Goal: Book appointment/travel/reservation

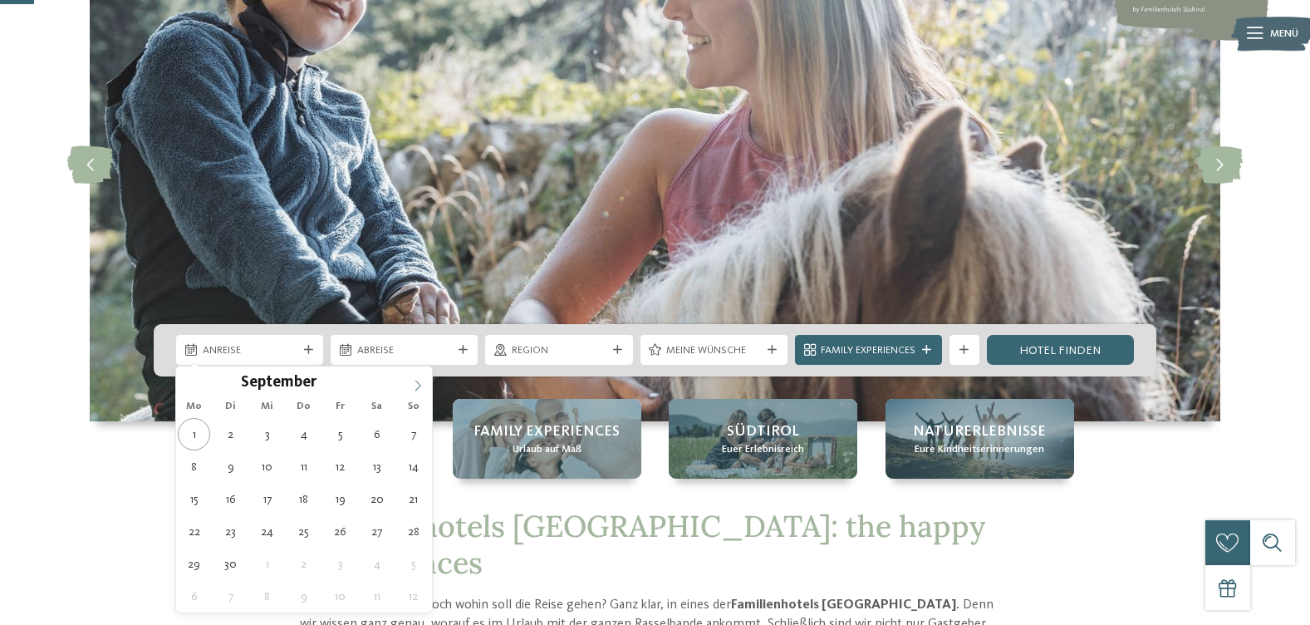
click at [408, 385] on span at bounding box center [418, 380] width 28 height 28
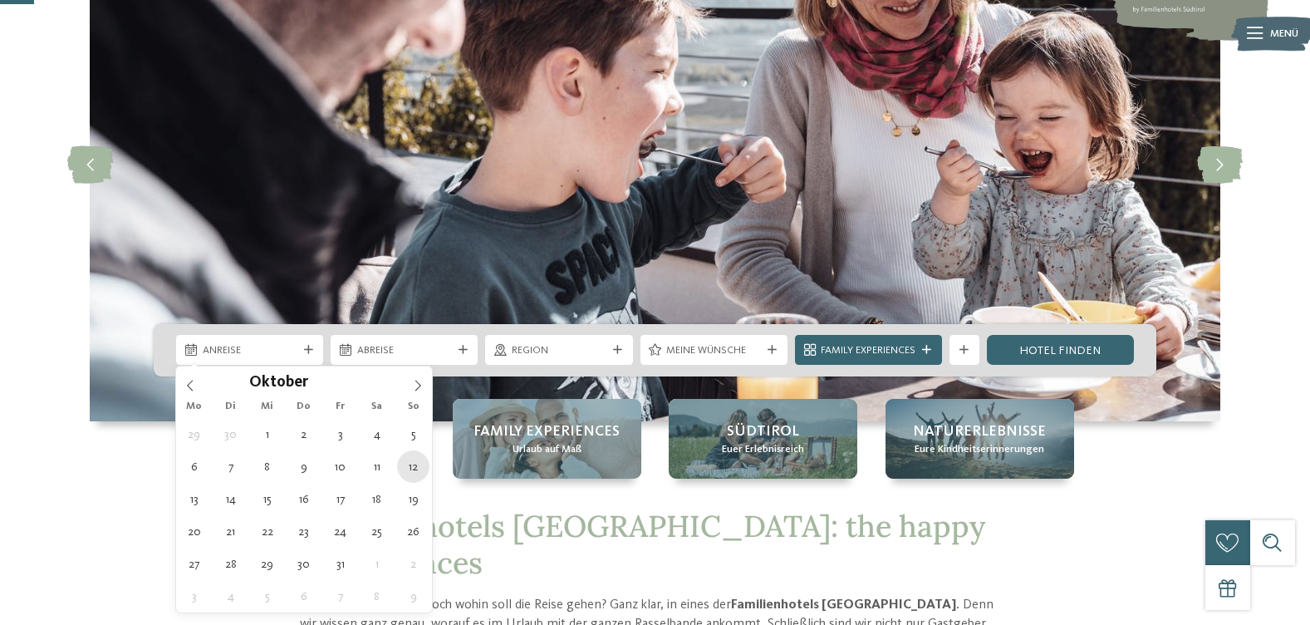
type div "[DATE]"
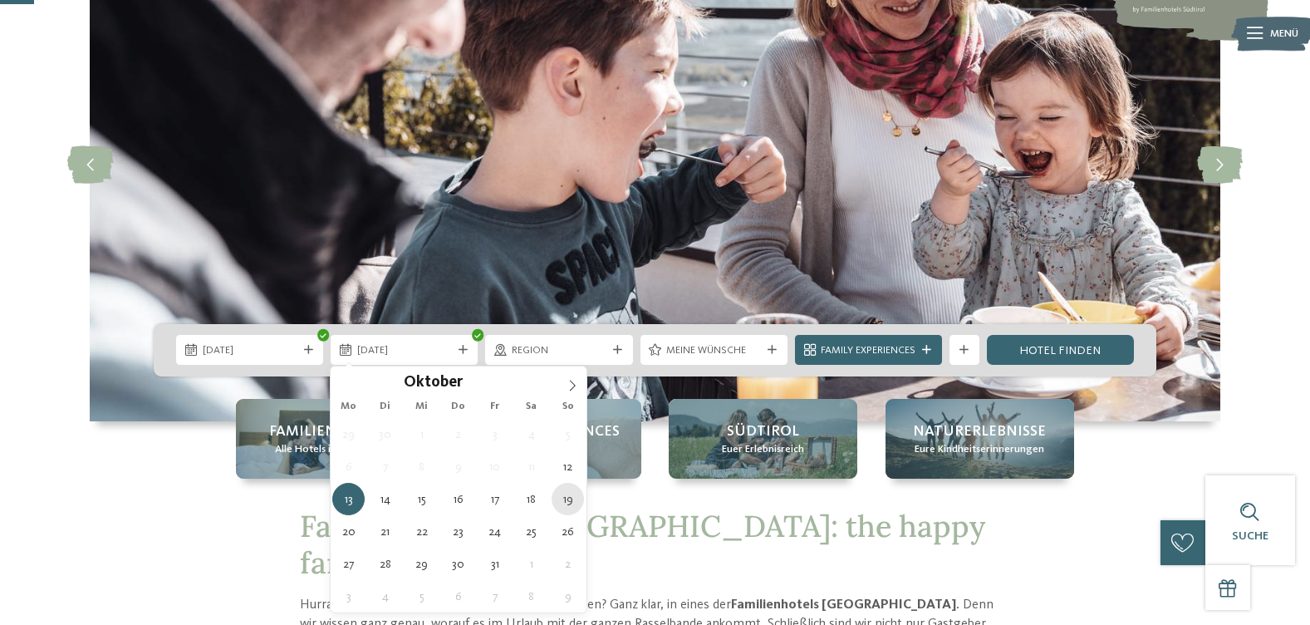
type div "[DATE]"
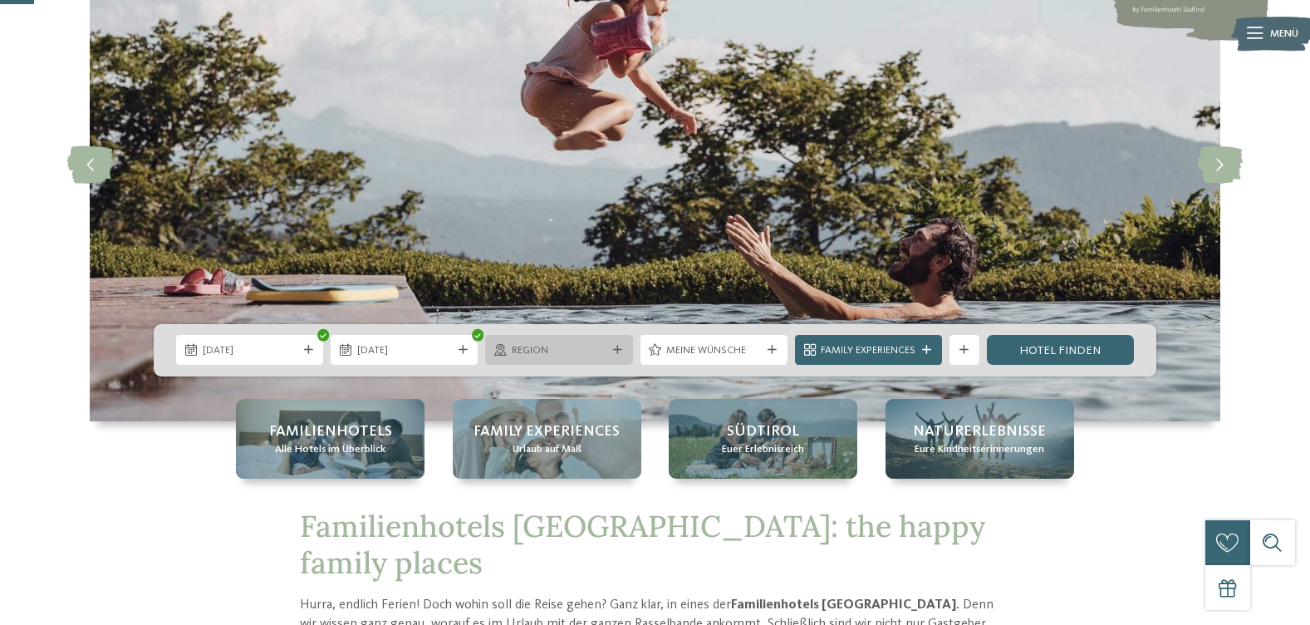
click at [611, 349] on div at bounding box center [617, 350] width 15 height 9
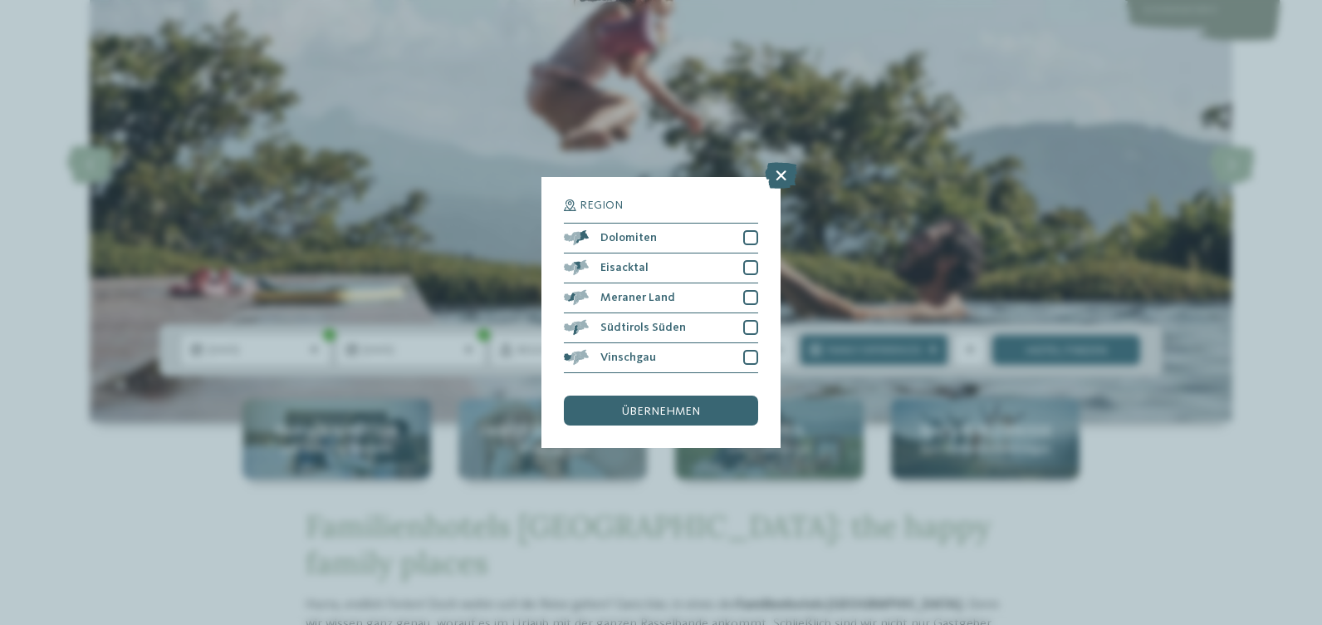
click at [786, 171] on icon at bounding box center [781, 175] width 32 height 27
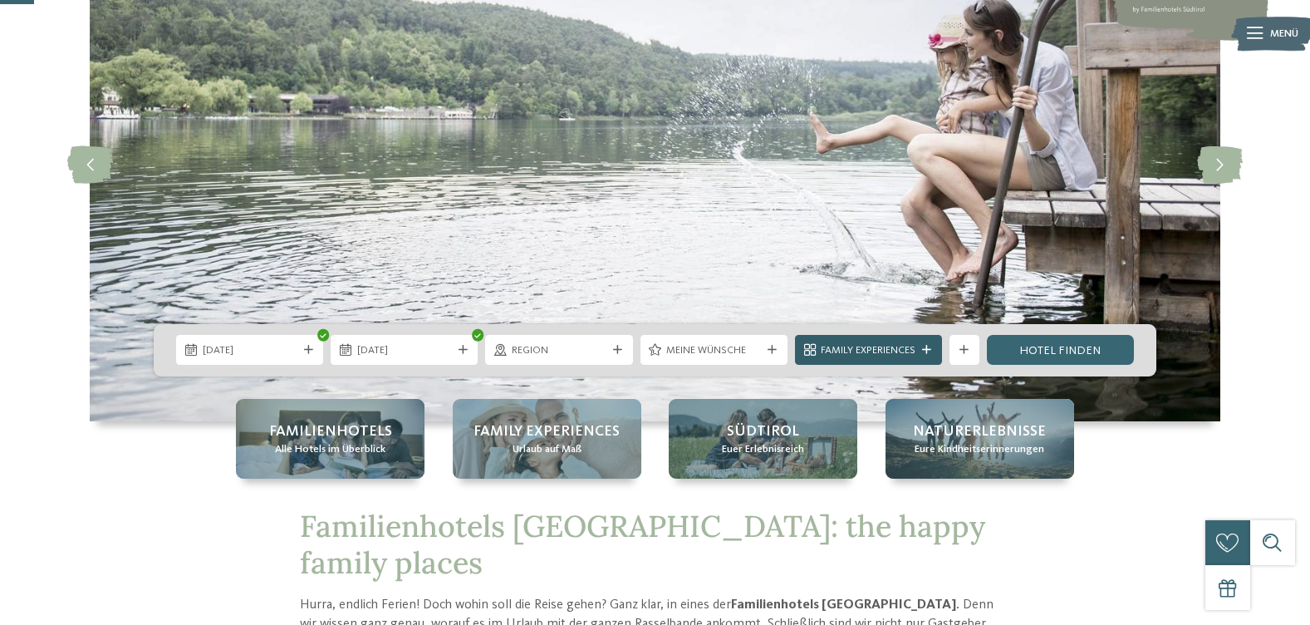
click at [930, 351] on icon at bounding box center [926, 350] width 9 height 9
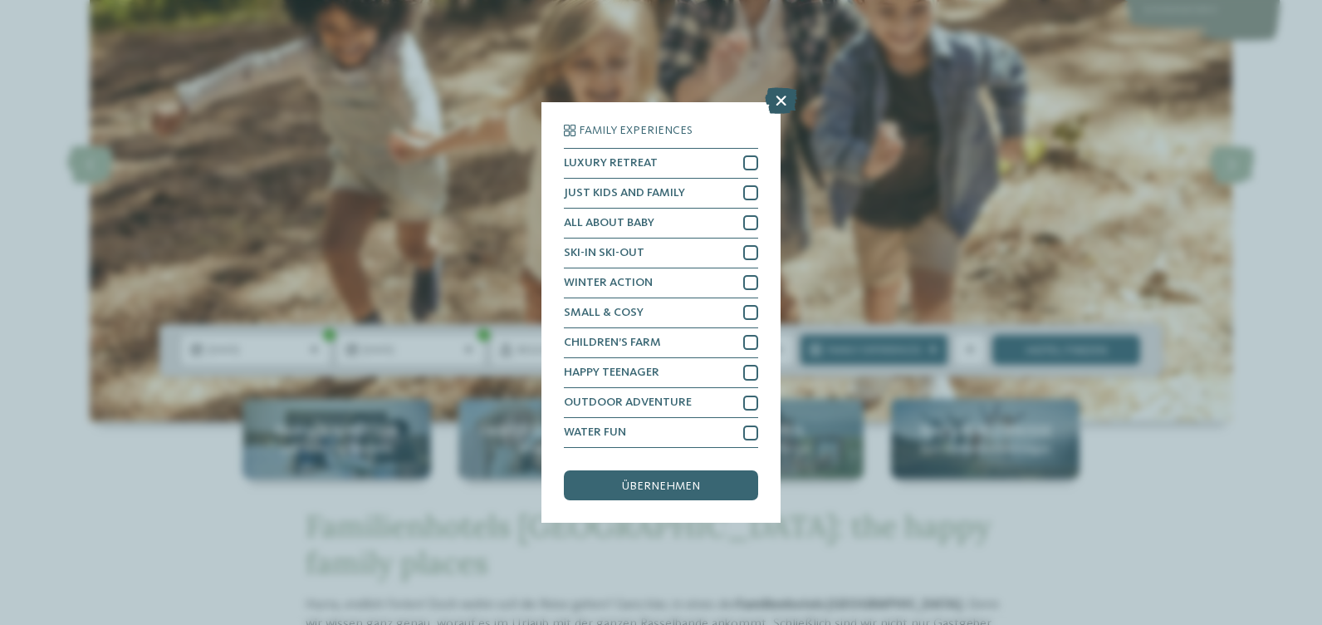
click at [782, 103] on icon at bounding box center [781, 100] width 32 height 27
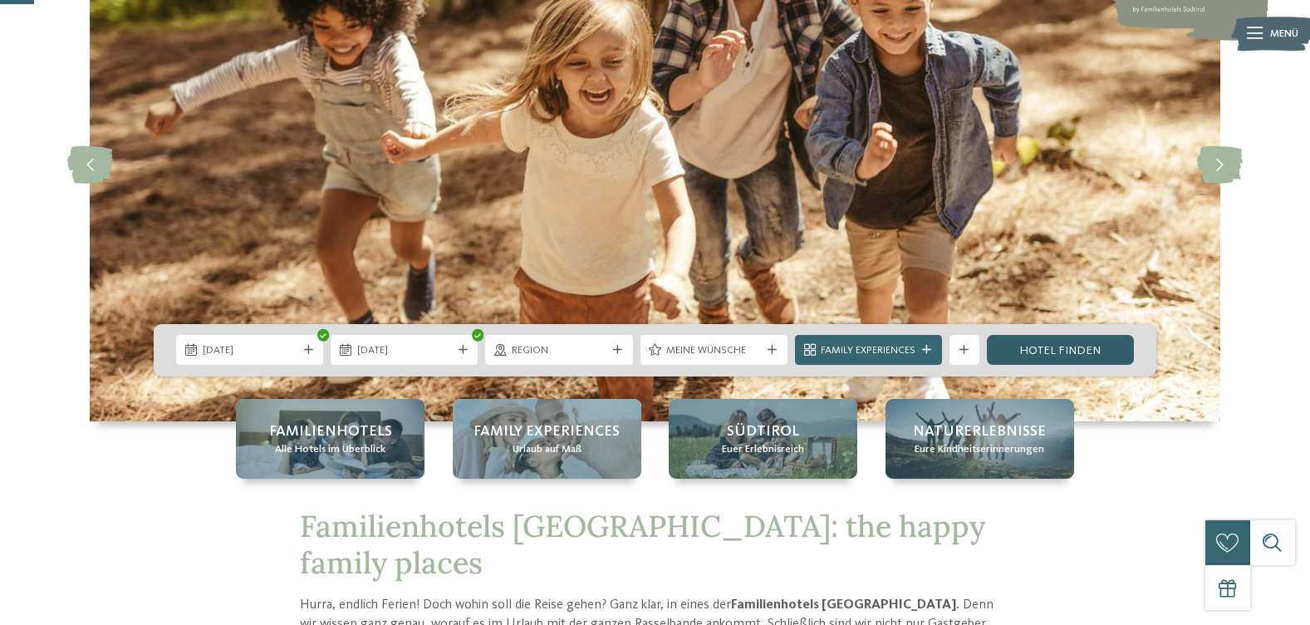
click at [1080, 345] on link "Hotel finden" at bounding box center [1060, 350] width 147 height 30
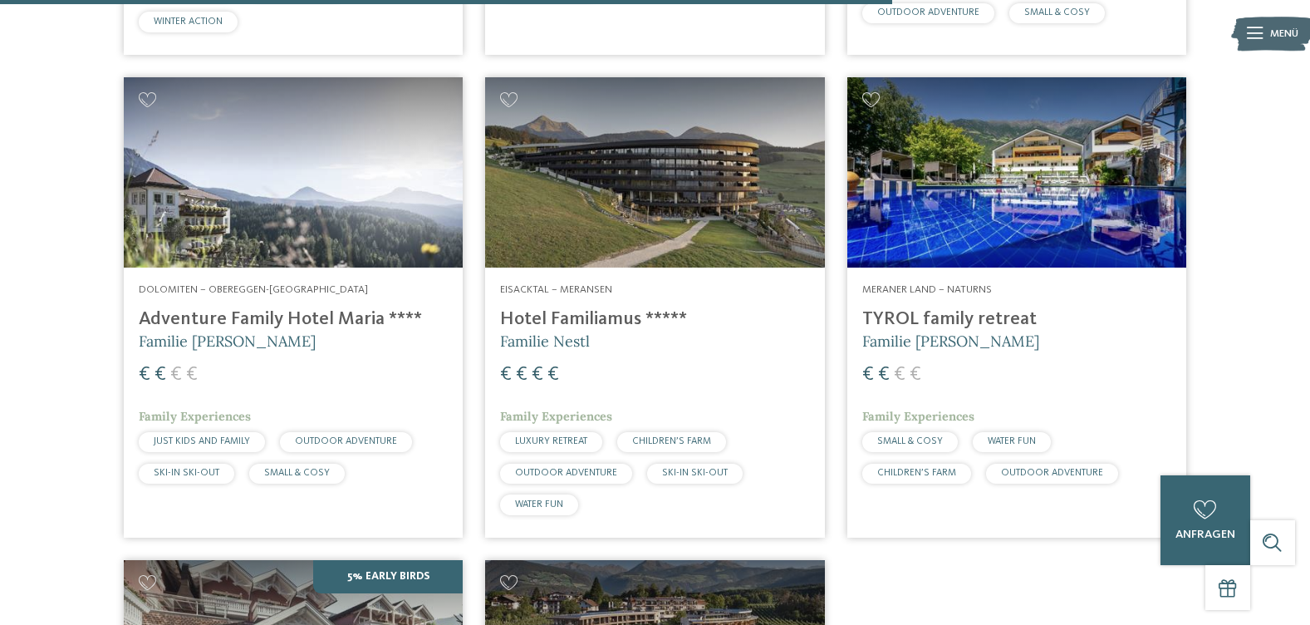
scroll to position [2891, 0]
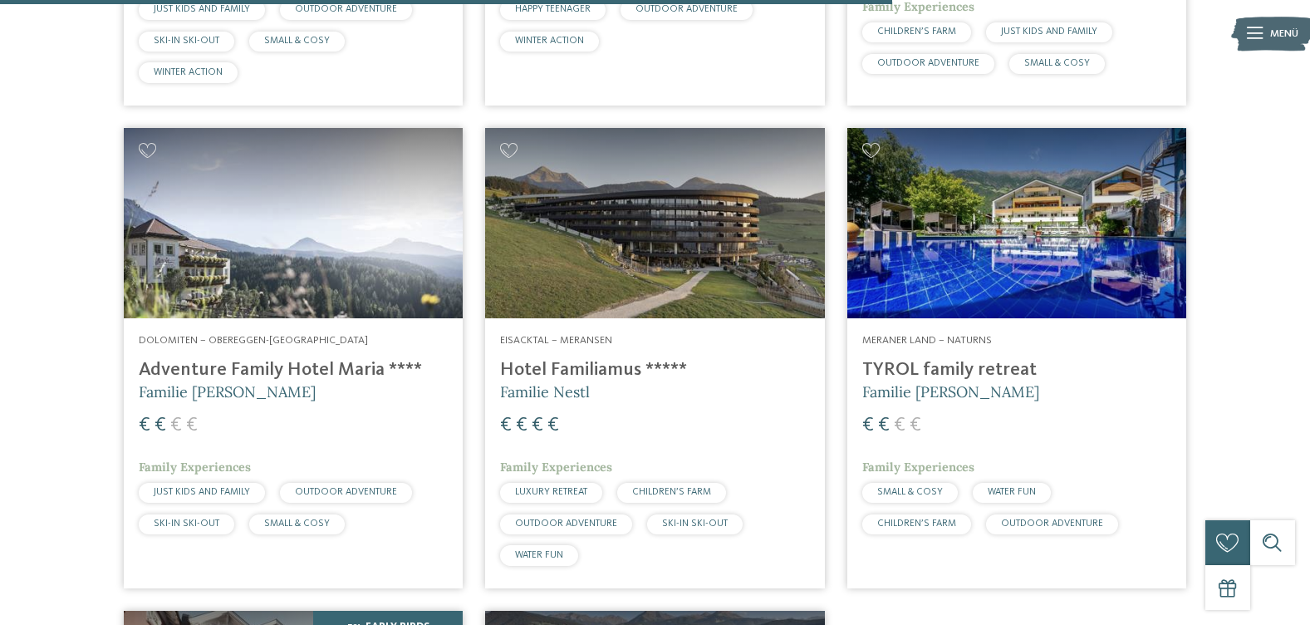
click at [310, 342] on span "Dolomiten – Obereggen-[GEOGRAPHIC_DATA]" at bounding box center [253, 340] width 229 height 11
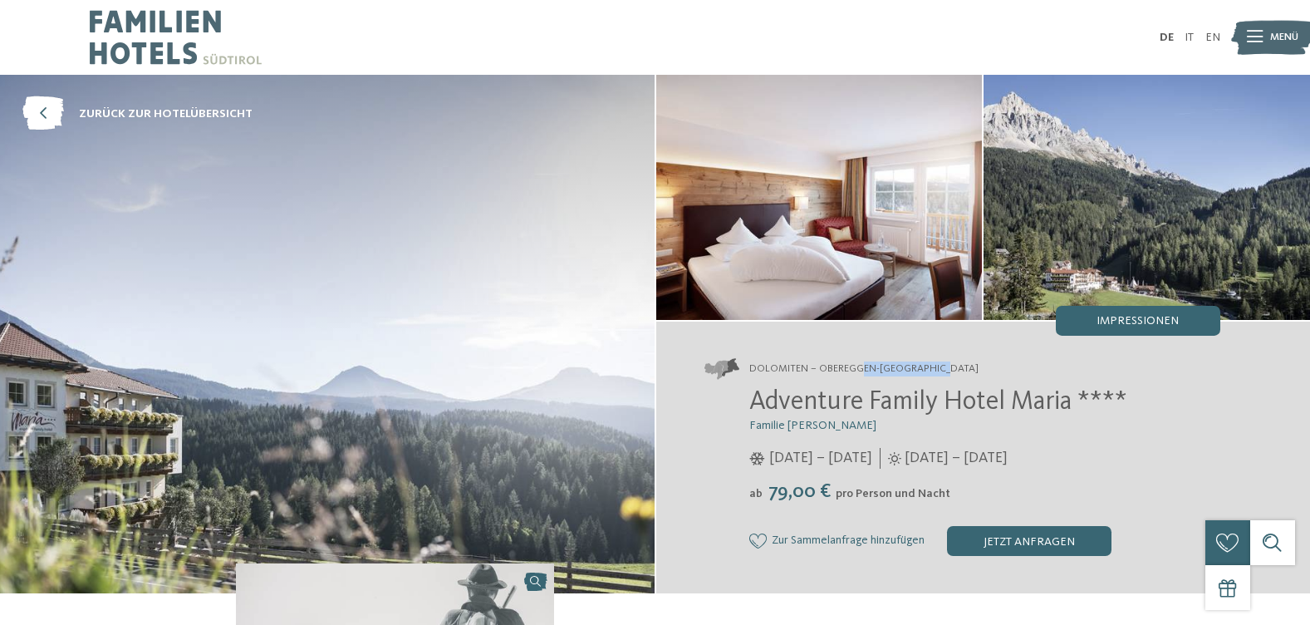
drag, startPoint x: 959, startPoint y: 370, endPoint x: 861, endPoint y: 367, distance: 98.1
click at [861, 367] on address "Dolomiten – Obereggen-[GEOGRAPHIC_DATA]" at bounding box center [962, 369] width 516 height 21
drag, startPoint x: 861, startPoint y: 367, endPoint x: 957, endPoint y: 376, distance: 96.0
click at [973, 380] on div "Dolomiten – Obereggen-Deutschnofen Adventure Family Hotel Maria **** Familie Ko…" at bounding box center [983, 457] width 655 height 272
click at [595, 32] on div at bounding box center [372, 37] width 565 height 75
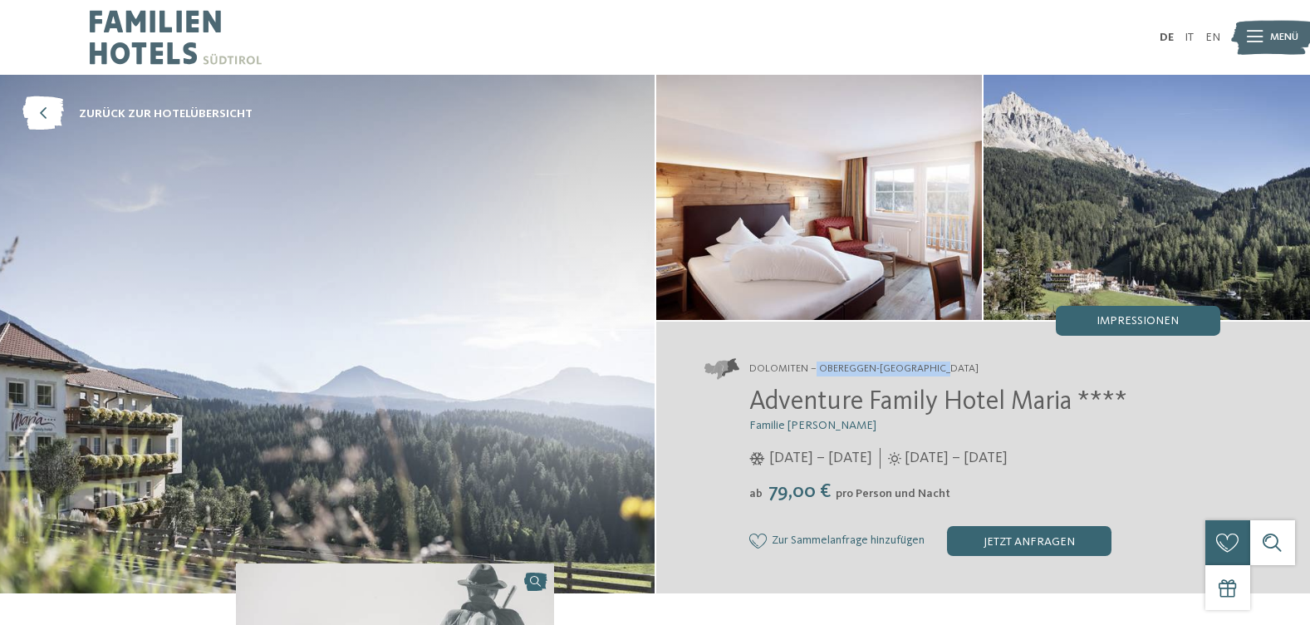
drag, startPoint x: 982, startPoint y: 370, endPoint x: 815, endPoint y: 368, distance: 167.0
click at [815, 368] on address "Dolomiten – Obereggen-[GEOGRAPHIC_DATA]" at bounding box center [962, 369] width 516 height 21
drag, startPoint x: 815, startPoint y: 368, endPoint x: 836, endPoint y: 366, distance: 21.7
copy span "Obereggen-Deutschnofen"
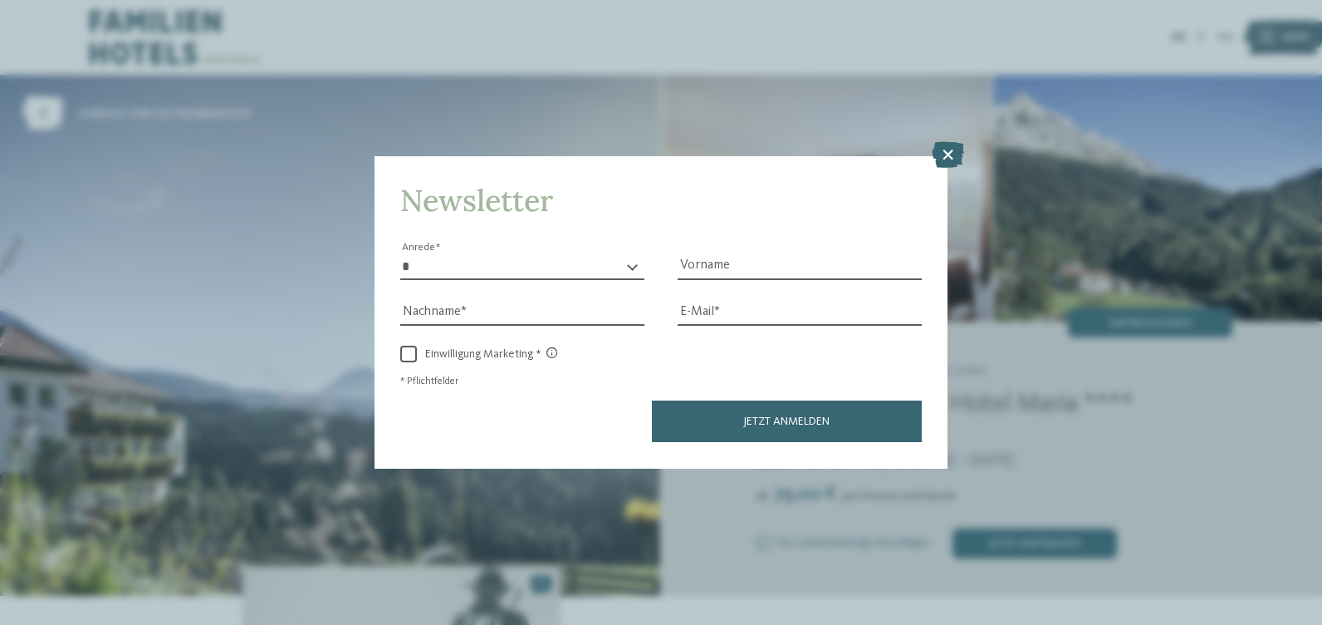
click at [947, 154] on icon at bounding box center [948, 155] width 32 height 27
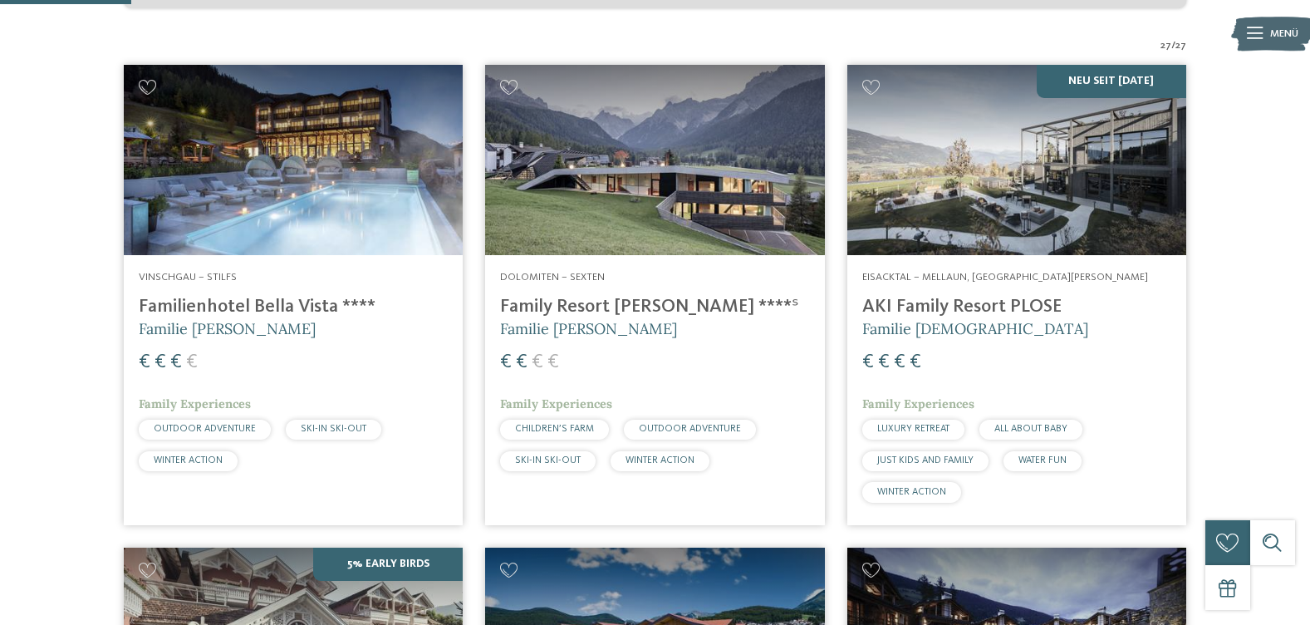
scroll to position [415, 0]
